Goal: Check status: Check status

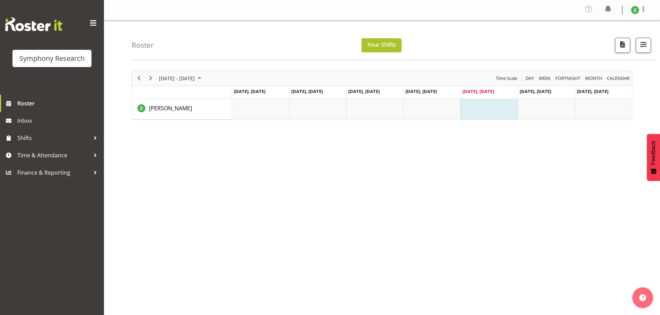
click at [392, 38] on button "Your Shifts" at bounding box center [382, 45] width 40 height 14
click at [153, 81] on span "Next" at bounding box center [150, 78] width 8 height 9
